Goal: Information Seeking & Learning: Learn about a topic

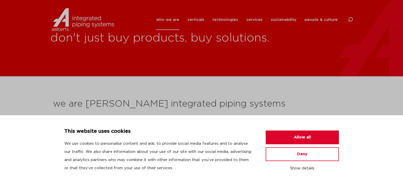
click at [232, 89] on section "we are Aalberts integrated piping systems Aalberts integrated piping systems en…" at bounding box center [201, 160] width 403 height 168
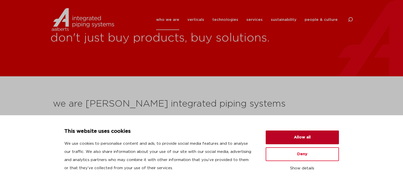
click at [303, 135] on button "Allow all" at bounding box center [302, 137] width 73 height 14
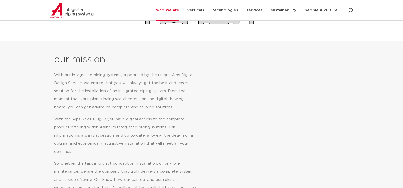
scroll to position [76, 0]
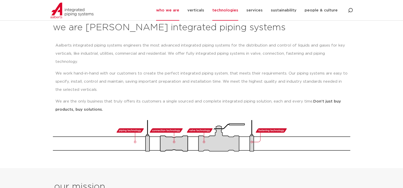
click at [225, 10] on link "technologies" at bounding box center [225, 10] width 26 height 21
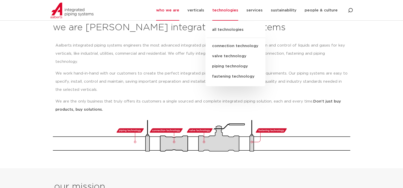
click at [242, 66] on link "piping technology" at bounding box center [235, 66] width 60 height 10
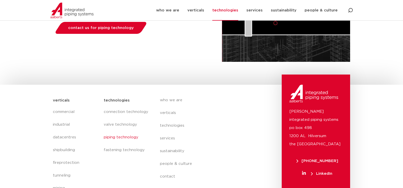
scroll to position [126, 0]
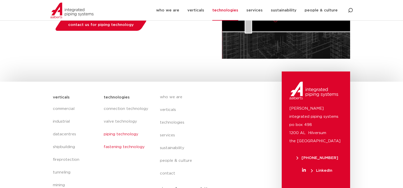
click at [107, 148] on link "fastening technology" at bounding box center [127, 147] width 46 height 13
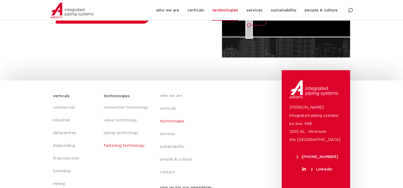
scroll to position [151, 0]
